Goal: Task Accomplishment & Management: Manage account settings

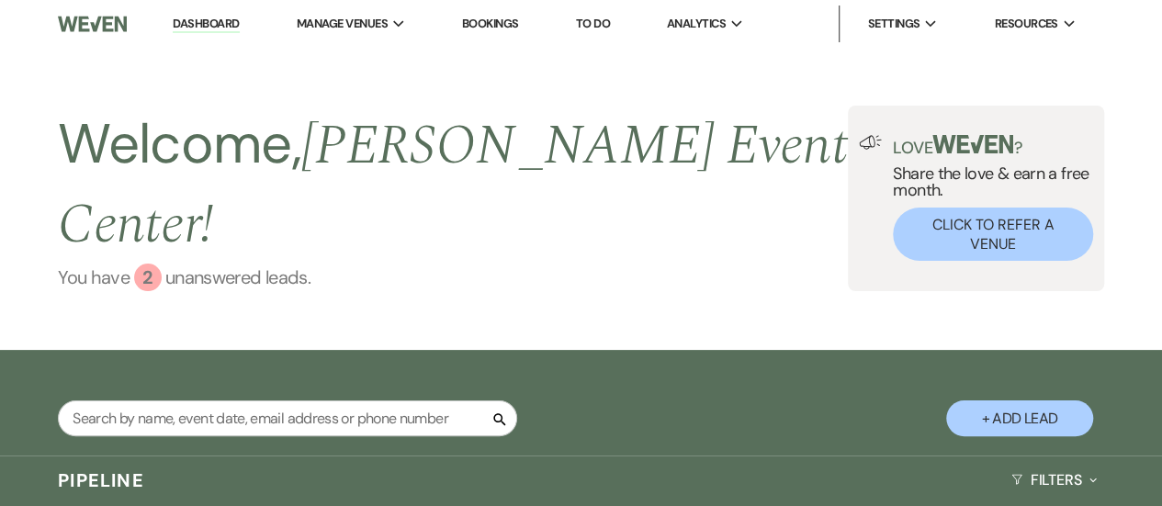
click at [219, 264] on link "You have 2 unanswered lead s ." at bounding box center [453, 278] width 790 height 28
click at [296, 400] on input "text" at bounding box center [287, 418] width 459 height 36
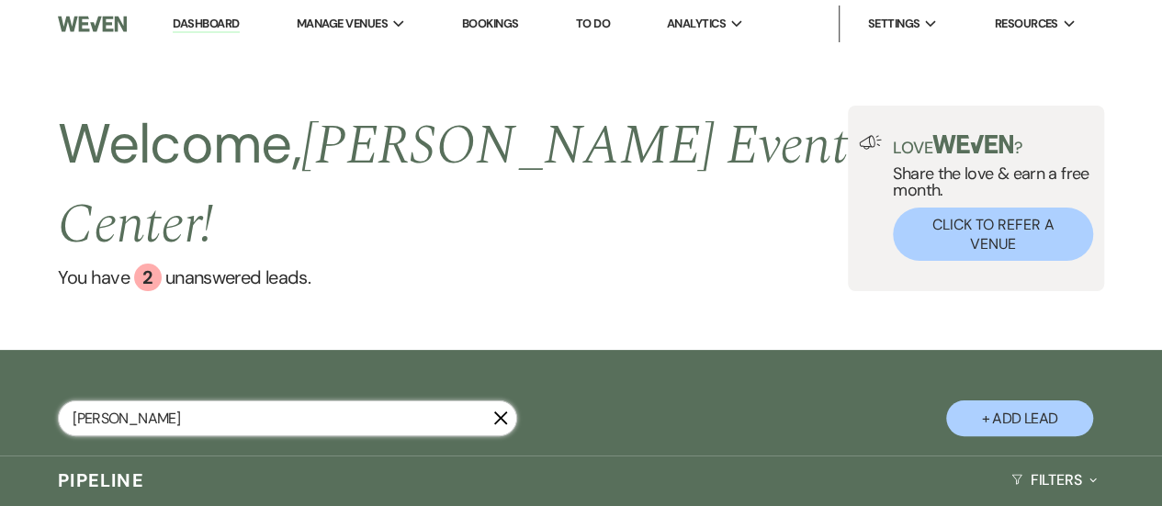
type input "[PERSON_NAME]"
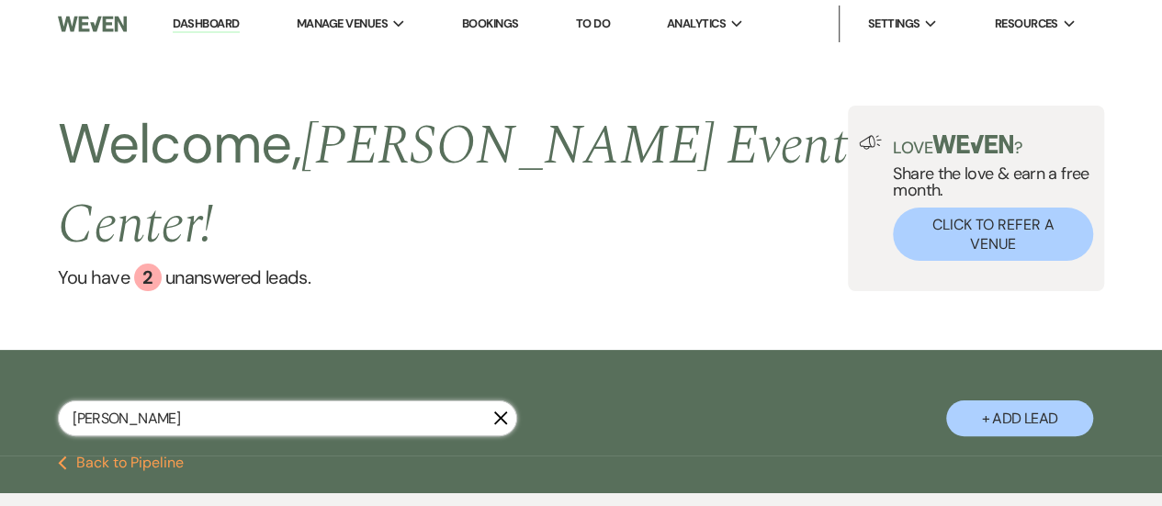
select select "8"
select select "6"
select select "8"
select select "5"
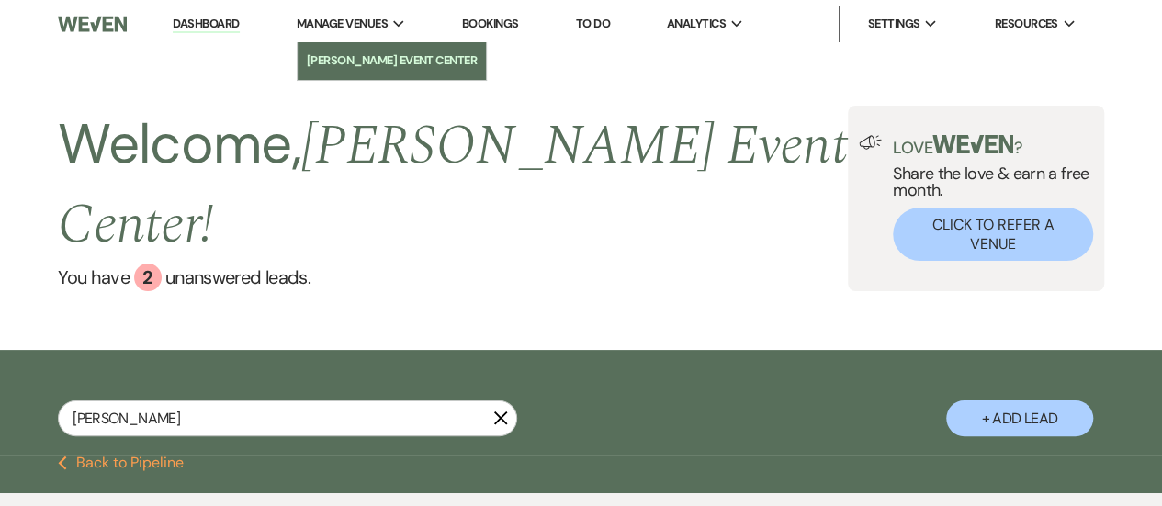
click at [365, 63] on li "[PERSON_NAME] Event Center" at bounding box center [392, 60] width 171 height 18
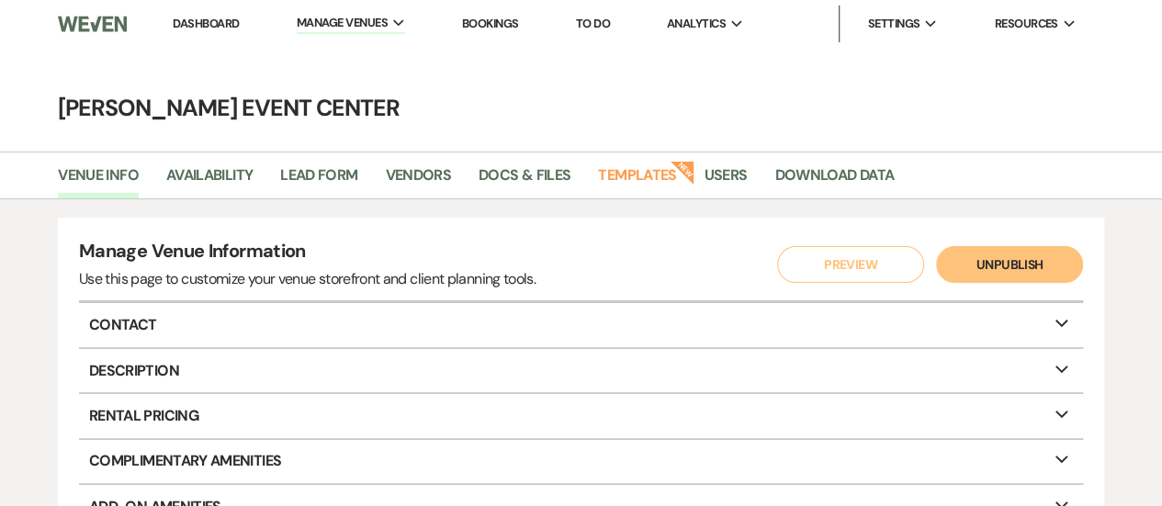
click at [208, 20] on link "Dashboard" at bounding box center [206, 24] width 66 height 16
